Goal: Check status

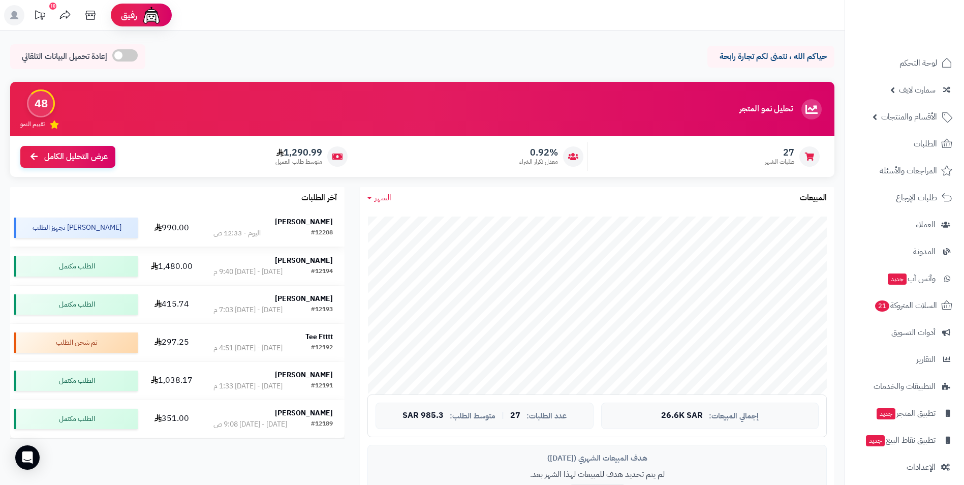
click at [312, 221] on strong "[PERSON_NAME]" at bounding box center [304, 221] width 58 height 11
